Goal: Use online tool/utility: Utilize a website feature to perform a specific function

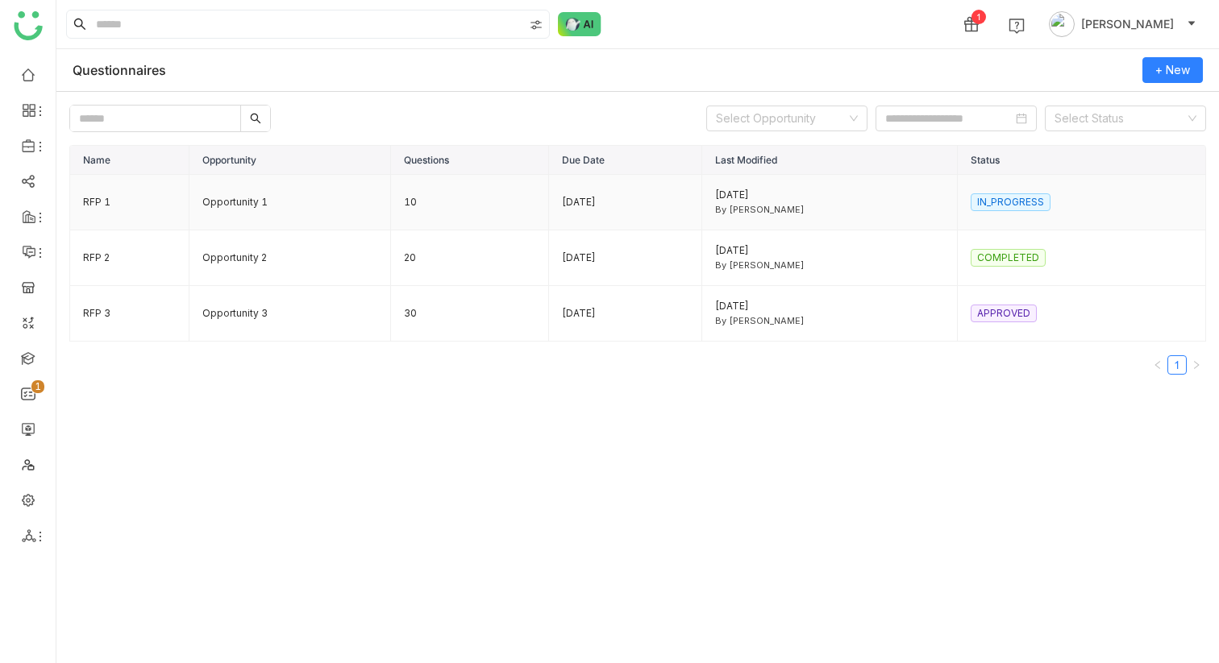
click at [997, 191] on td "IN_PROGRESS" at bounding box center [1082, 203] width 248 height 56
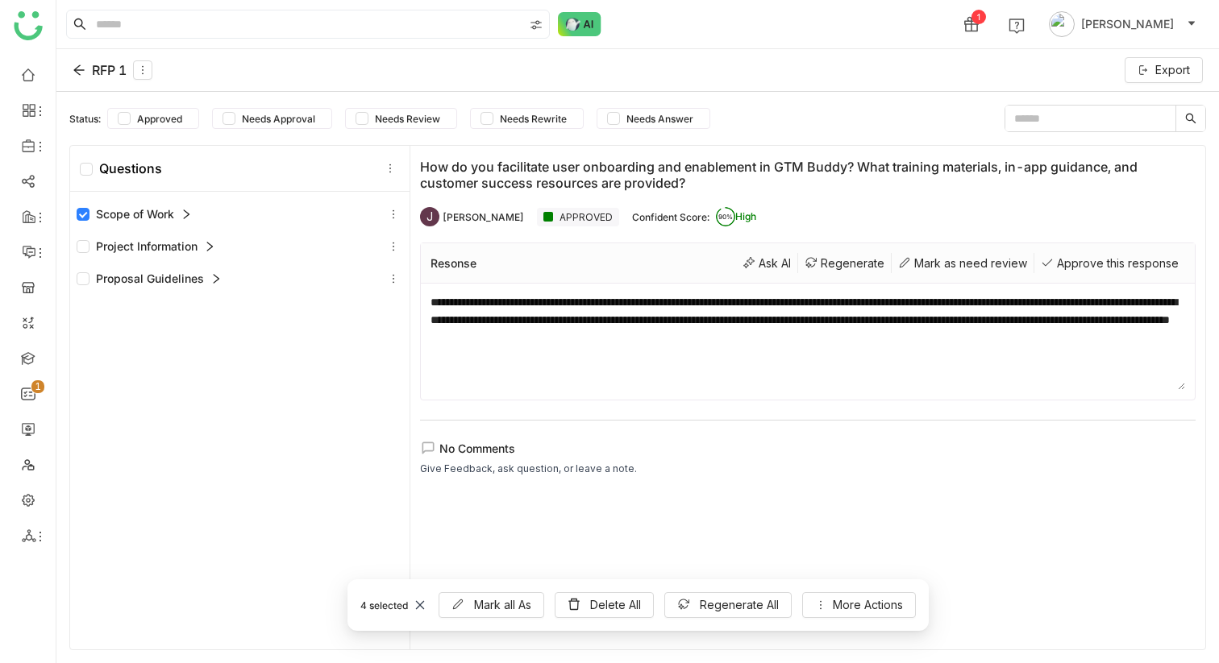
click at [178, 219] on div "Scope of Work" at bounding box center [134, 215] width 115 height 18
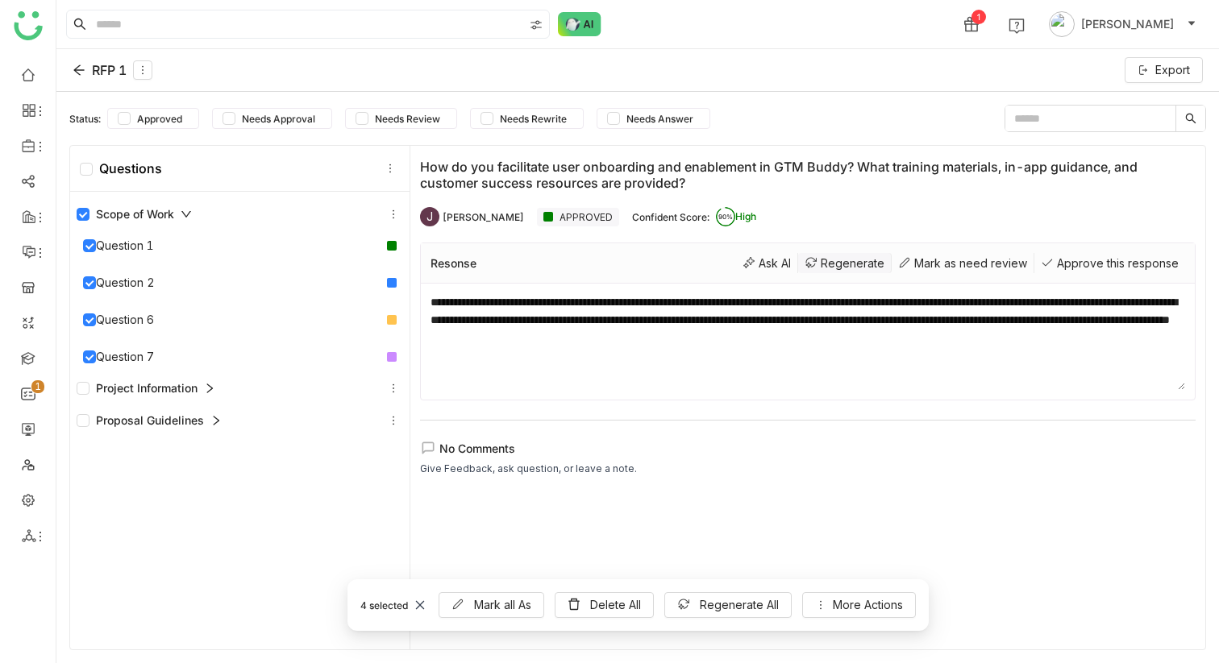
click at [834, 263] on div "Regenerate" at bounding box center [845, 263] width 94 height 20
click at [767, 267] on div "Ask AI" at bounding box center [767, 263] width 62 height 20
click at [812, 264] on icon at bounding box center [811, 263] width 10 height 10
drag, startPoint x: 704, startPoint y: 247, endPoint x: 886, endPoint y: 279, distance: 185.0
click at [886, 279] on div "Resonse Ask AI Regenerate [PERSON_NAME] as need review Approve this response" at bounding box center [808, 263] width 774 height 40
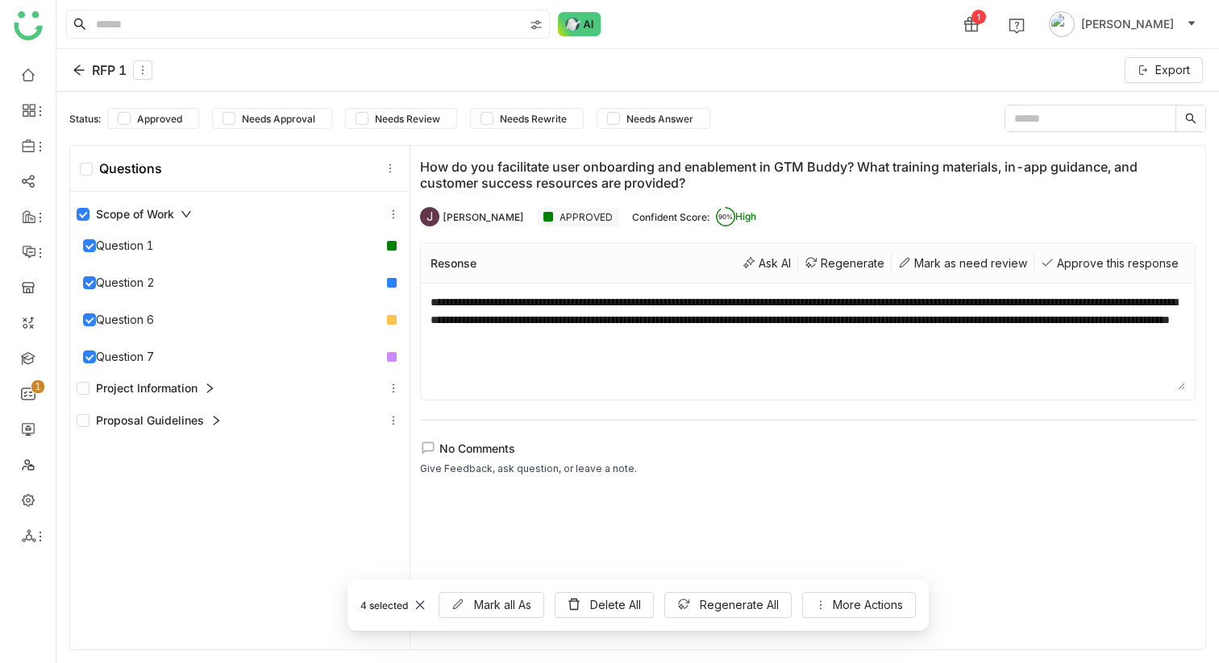
click at [728, 274] on div "Resonse Ask AI Regenerate [PERSON_NAME] as need review Approve this response" at bounding box center [808, 263] width 774 height 40
drag, startPoint x: 701, startPoint y: 254, endPoint x: 867, endPoint y: 251, distance: 165.3
click at [867, 251] on div "Resonse Ask AI Regenerate [PERSON_NAME] as need review Approve this response" at bounding box center [808, 263] width 774 height 40
click at [855, 261] on div "Regenerate" at bounding box center [845, 263] width 94 height 20
click at [791, 268] on div "Ask AI" at bounding box center [767, 263] width 62 height 20
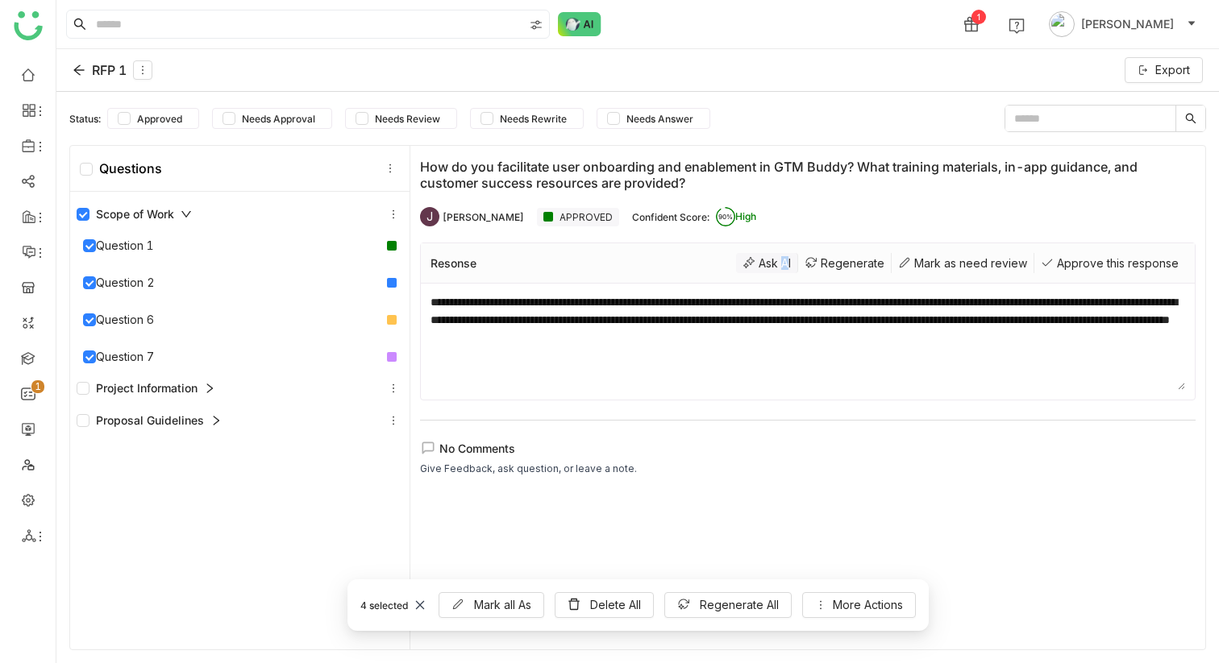
click at [776, 265] on div "Ask AI" at bounding box center [767, 263] width 62 height 20
click at [835, 276] on div "Resonse Ask AI Regenerate [PERSON_NAME] as need review Approve this response" at bounding box center [808, 263] width 774 height 40
click at [721, 607] on span "Regenerate All" at bounding box center [739, 606] width 79 height 18
click at [706, 605] on span "Regenerate All" at bounding box center [739, 606] width 79 height 18
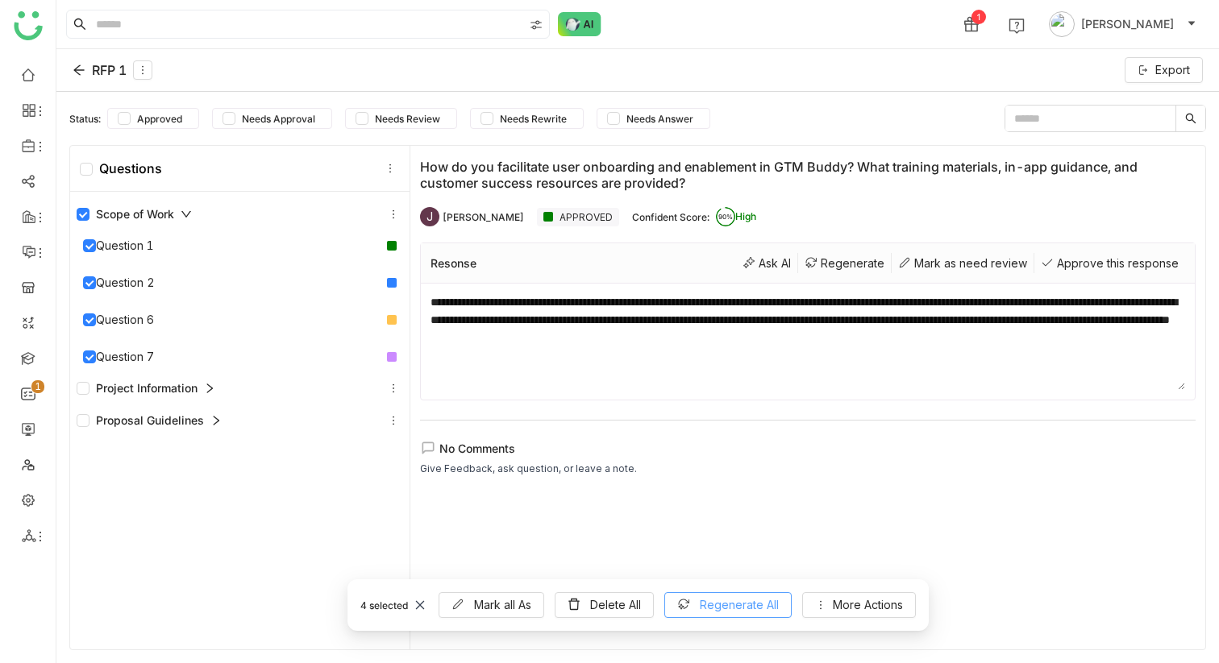
click at [697, 606] on button "Regenerate All" at bounding box center [727, 605] width 127 height 26
click at [475, 594] on button "Mark all As" at bounding box center [492, 605] width 106 height 26
click at [485, 610] on span "Mark all As" at bounding box center [502, 606] width 57 height 18
click at [507, 601] on span "Mark all As" at bounding box center [502, 606] width 57 height 18
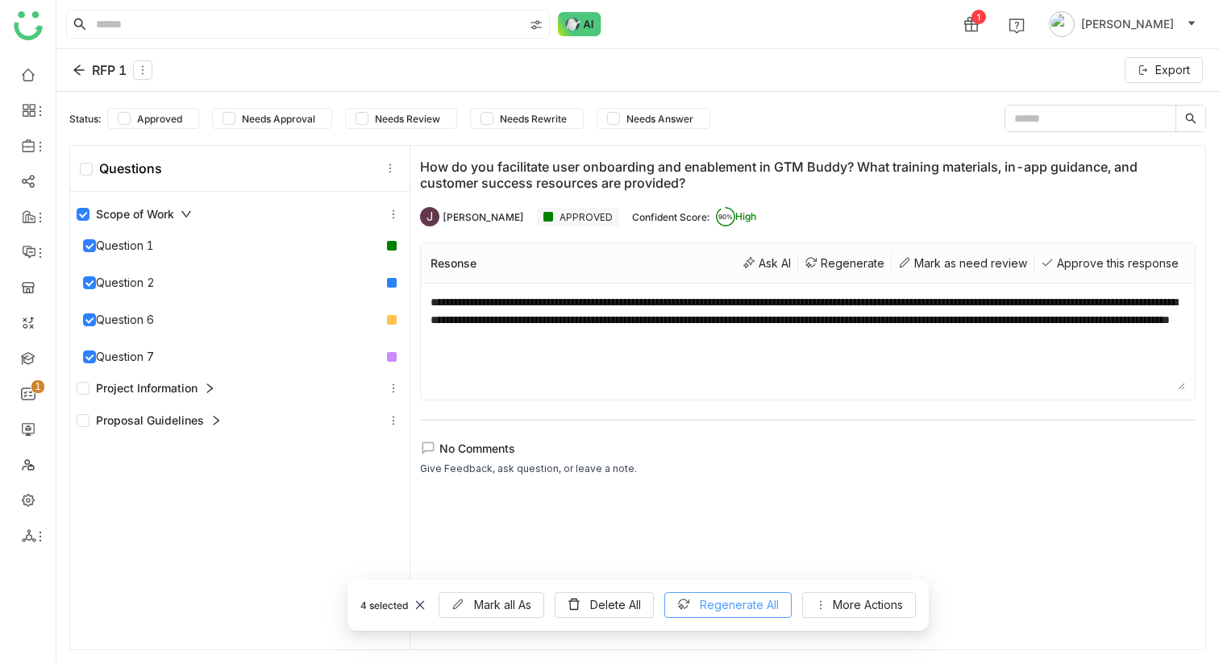
click at [734, 603] on span "Regenerate All" at bounding box center [739, 606] width 79 height 18
